Goal: Find specific page/section: Find specific page/section

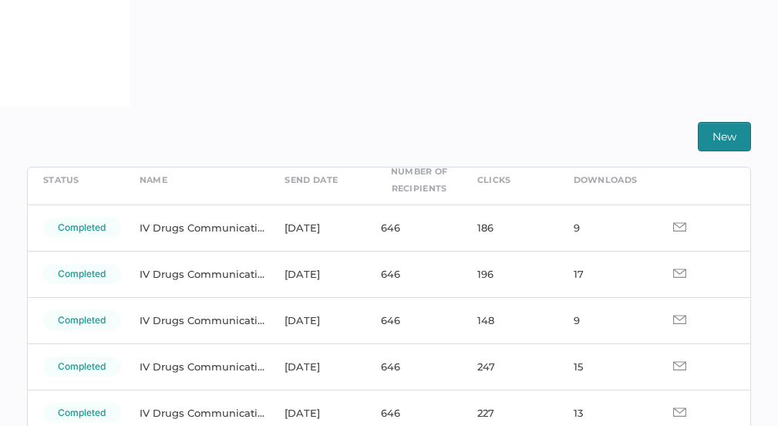
scroll to position [76, 0]
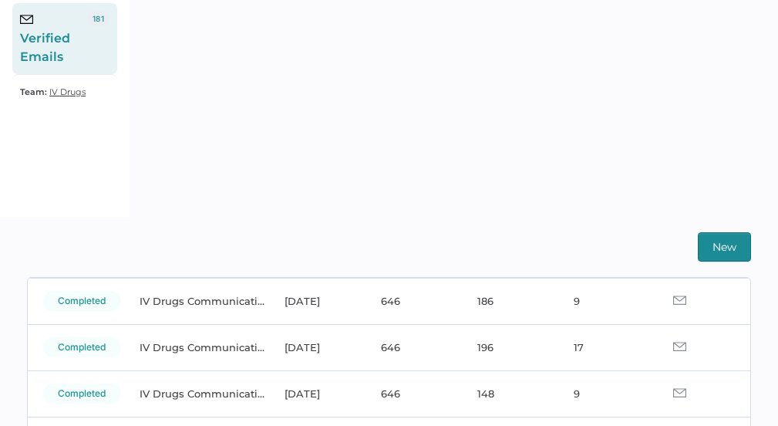
scroll to position [113, 0]
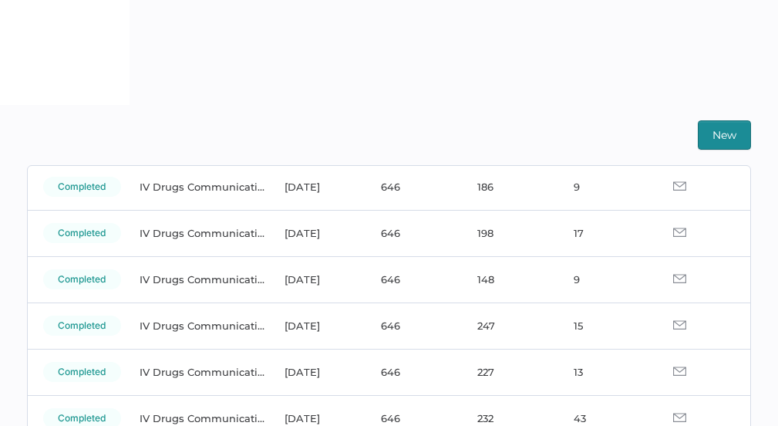
scroll to position [113, 0]
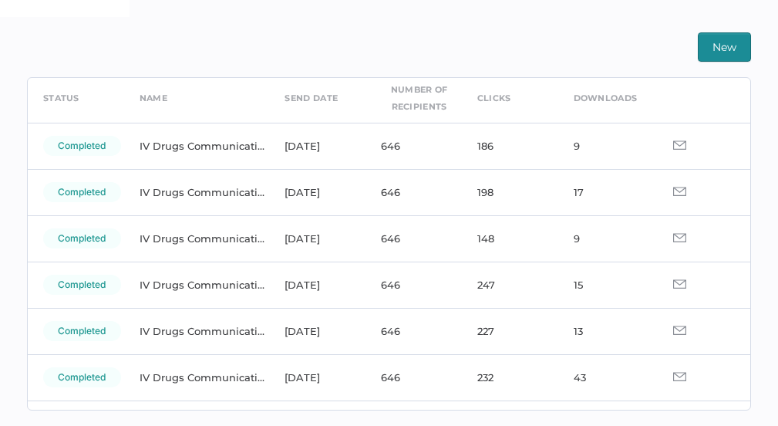
scroll to position [69, 0]
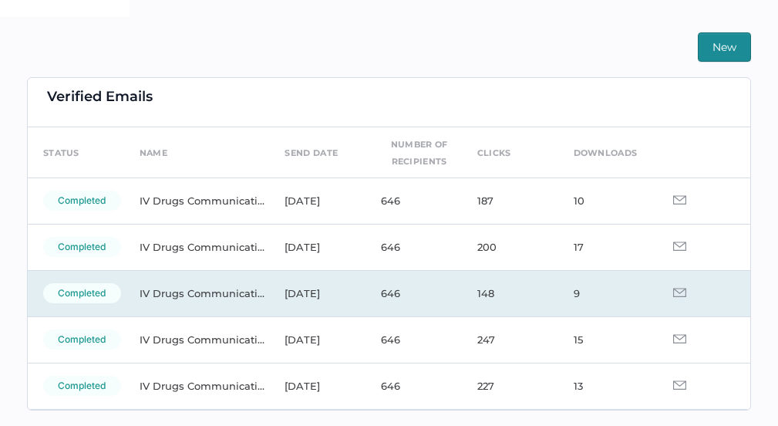
scroll to position [8, 0]
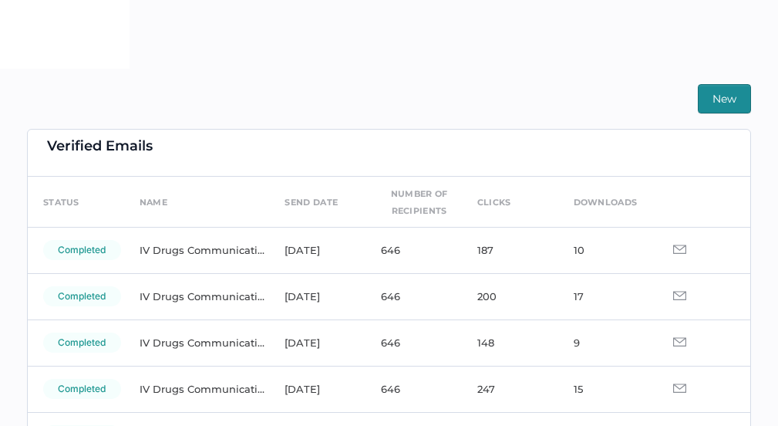
scroll to position [16, 0]
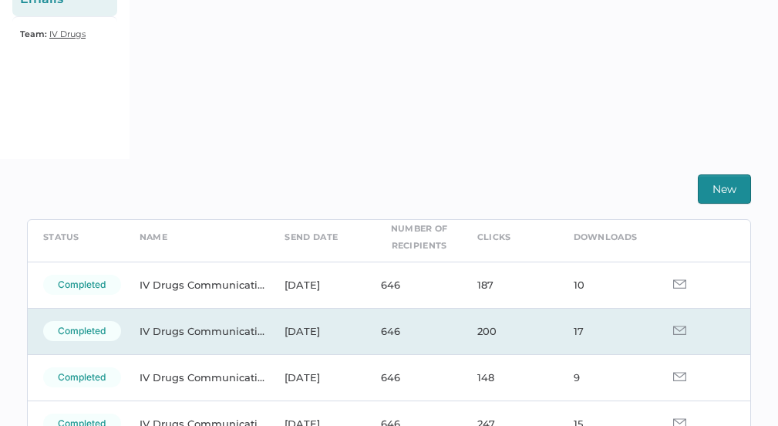
scroll to position [76, 0]
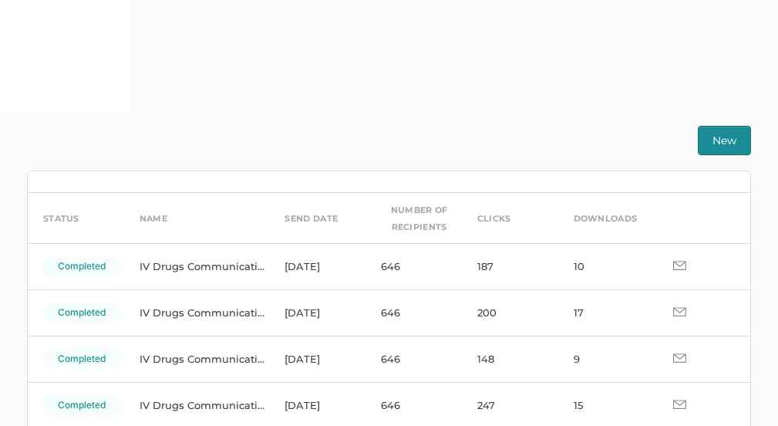
scroll to position [29, 0]
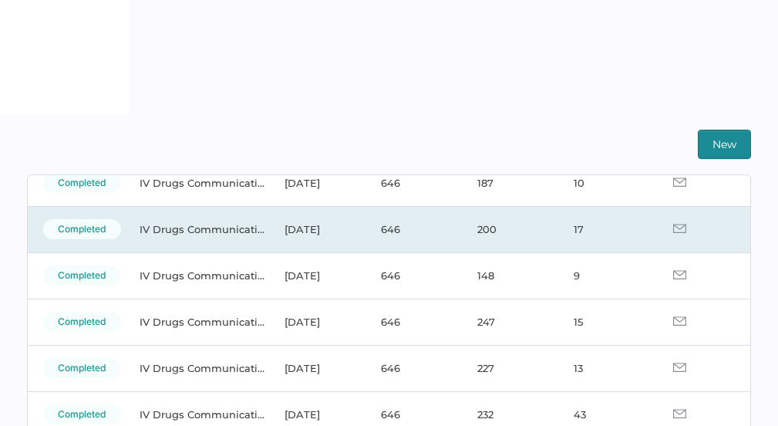
scroll to position [137, 0]
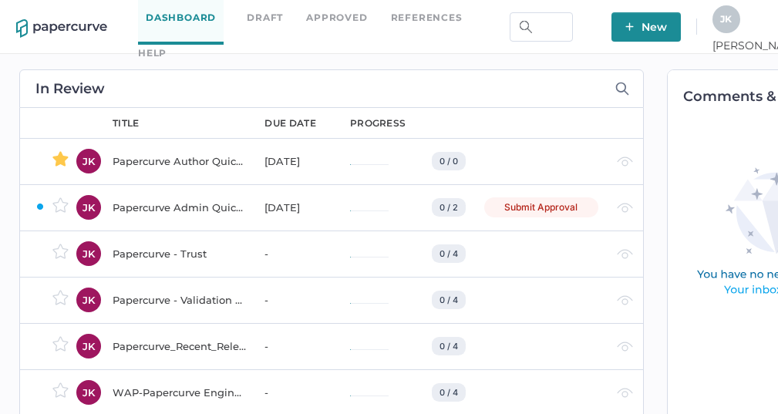
scroll to position [0, 4]
